Goal: Check status: Check status

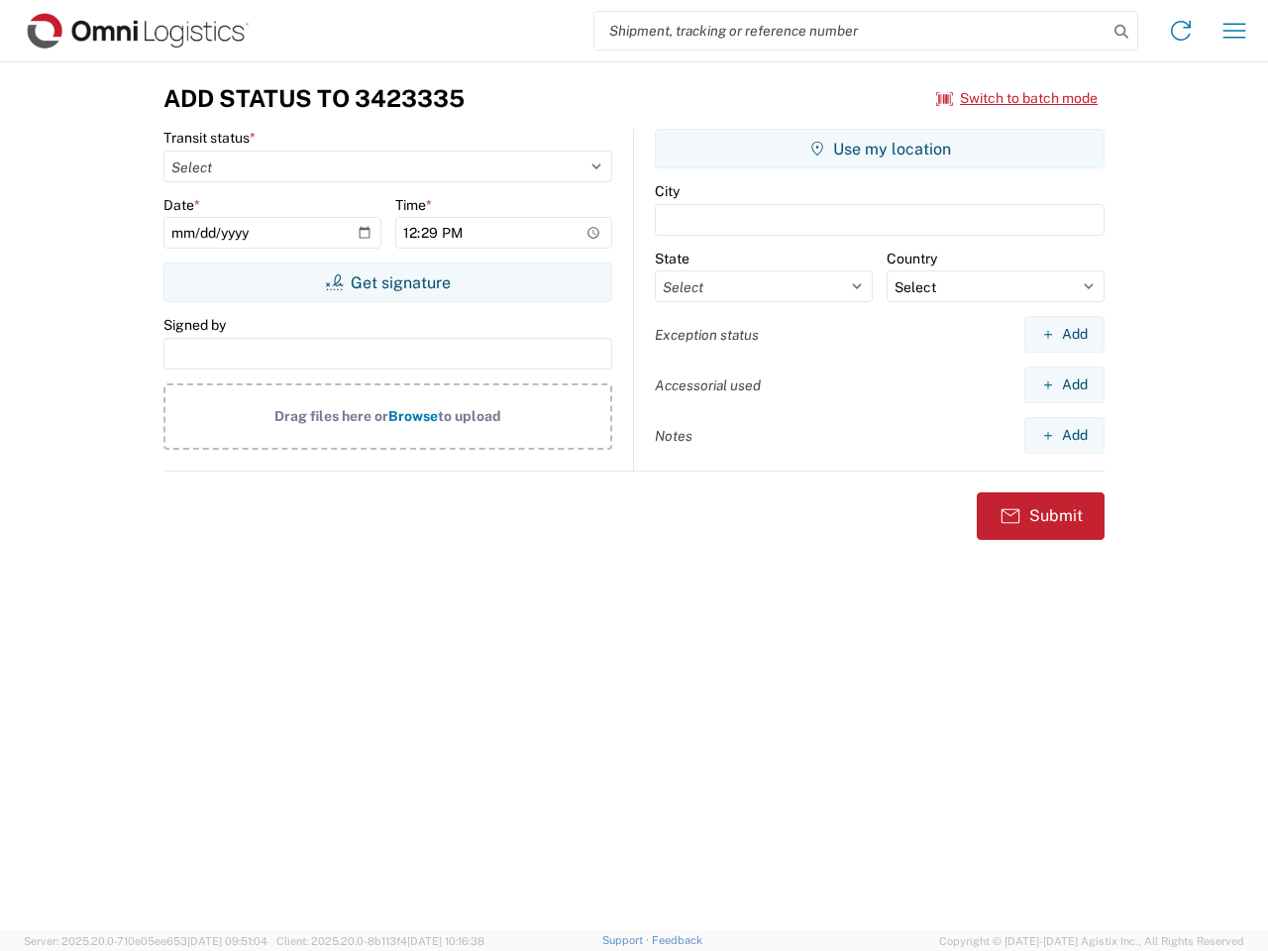
click at [851, 31] on input "search" at bounding box center [850, 31] width 513 height 38
click at [1121, 32] on icon at bounding box center [1122, 32] width 28 height 28
click at [1181, 31] on icon at bounding box center [1181, 31] width 32 height 32
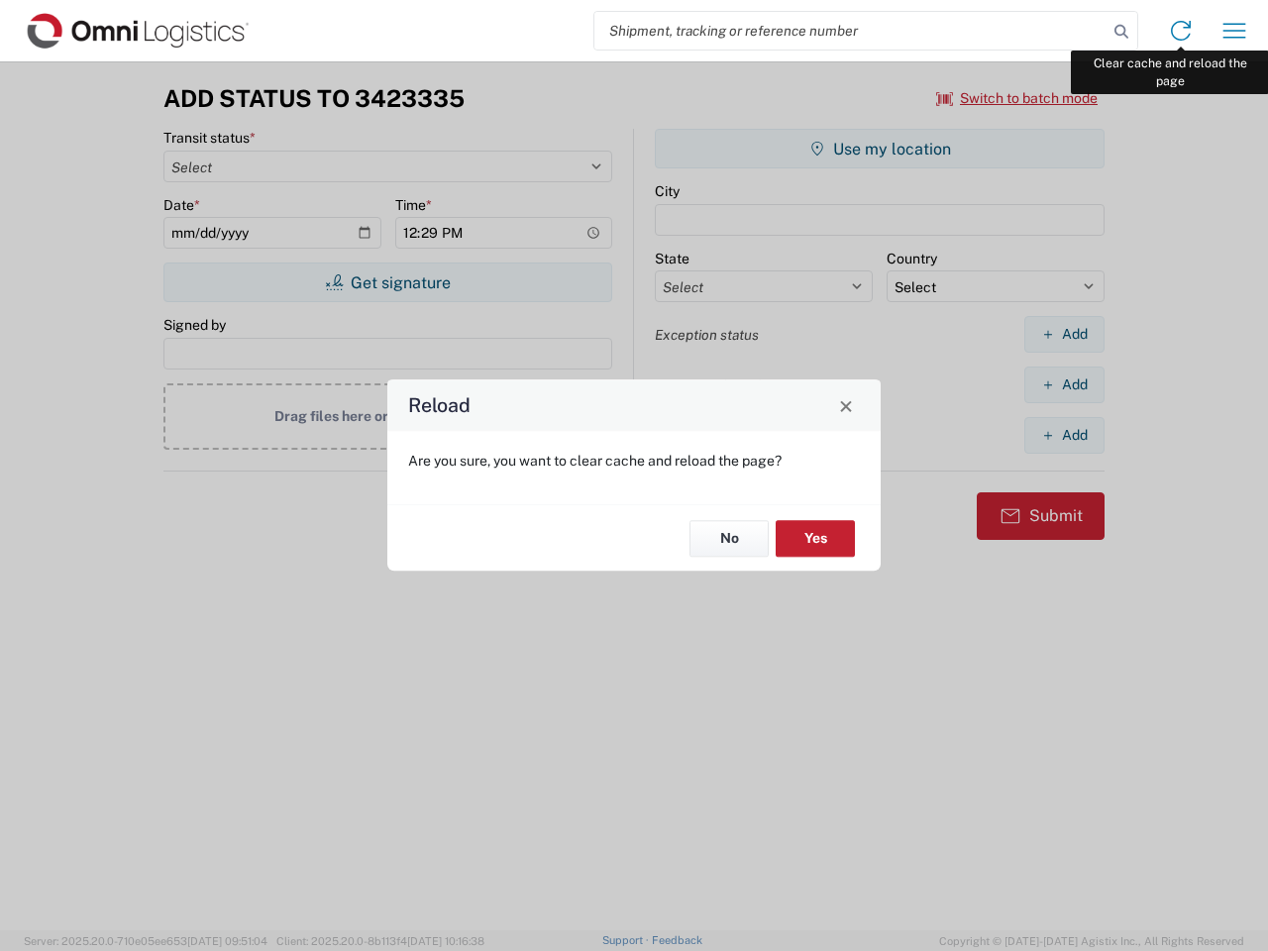
click at [1234, 31] on div "Reload Are you sure, you want to clear cache and reload the page? No Yes" at bounding box center [634, 475] width 1268 height 951
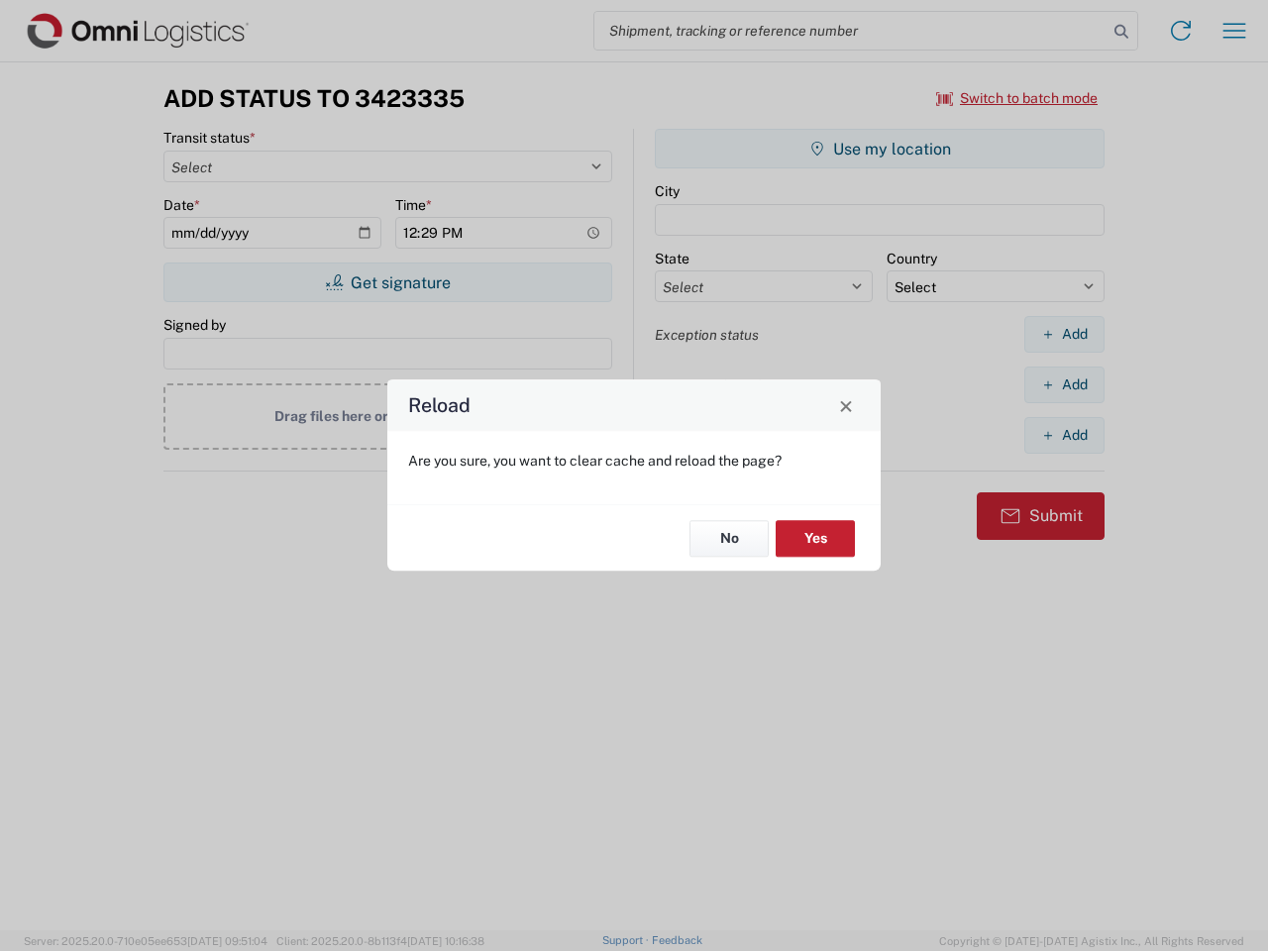
click at [1017, 98] on div "Reload Are you sure, you want to clear cache and reload the page? No Yes" at bounding box center [634, 475] width 1268 height 951
click at [387, 282] on div "Reload Are you sure, you want to clear cache and reload the page? No Yes" at bounding box center [634, 475] width 1268 height 951
click at [880, 149] on div "Reload Are you sure, you want to clear cache and reload the page? No Yes" at bounding box center [634, 475] width 1268 height 951
click at [1064, 334] on div "Reload Are you sure, you want to clear cache and reload the page? No Yes" at bounding box center [634, 475] width 1268 height 951
click at [1064, 384] on div "Reload Are you sure, you want to clear cache and reload the page? No Yes" at bounding box center [634, 475] width 1268 height 951
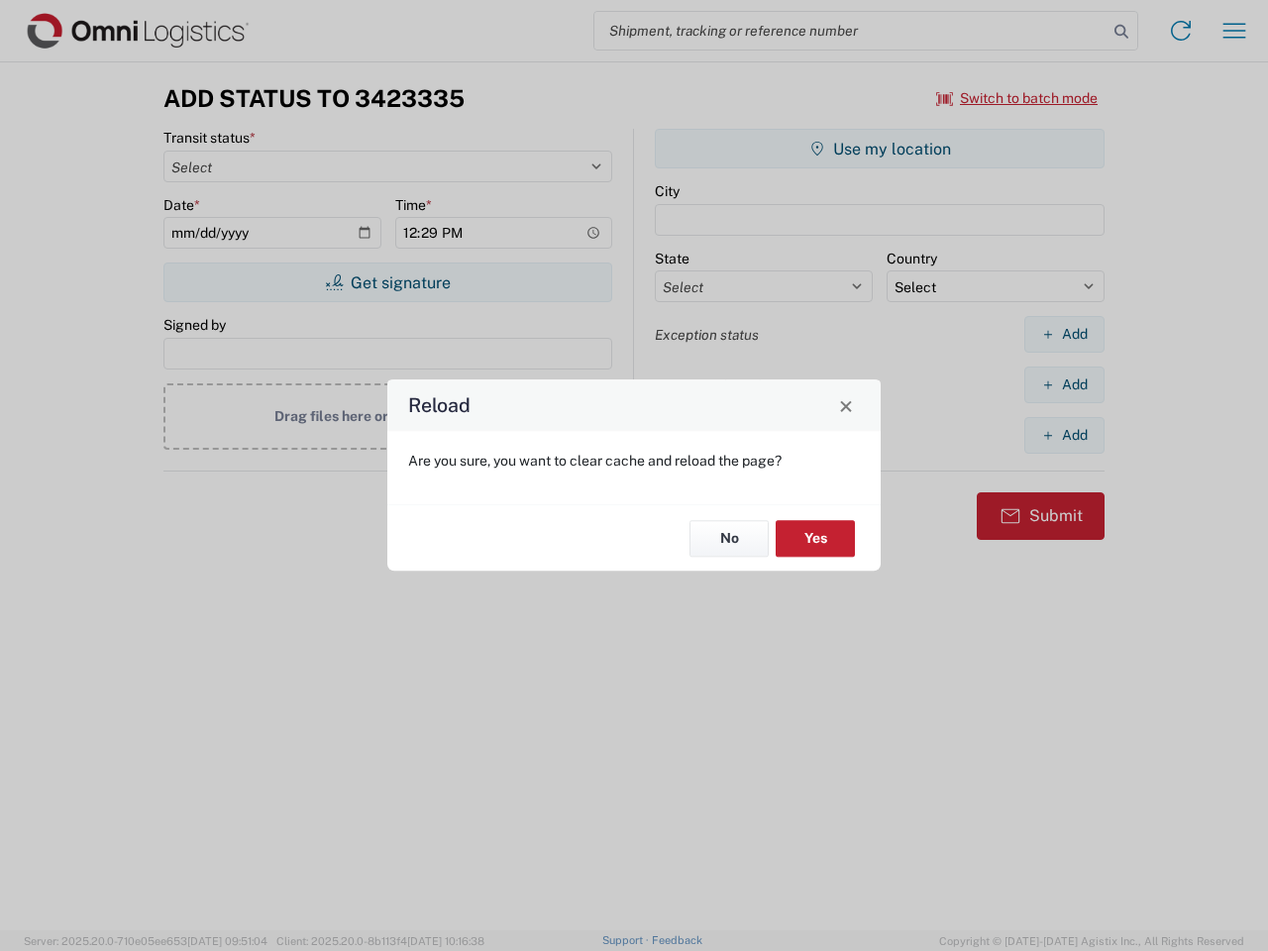
click at [1064, 435] on div "Reload Are you sure, you want to clear cache and reload the page? No Yes" at bounding box center [634, 475] width 1268 height 951
